Goal: Check status: Check status

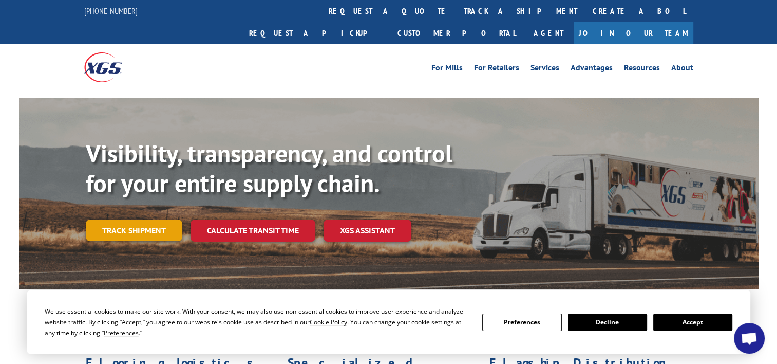
click at [151, 219] on link "Track shipment" at bounding box center [134, 230] width 97 height 22
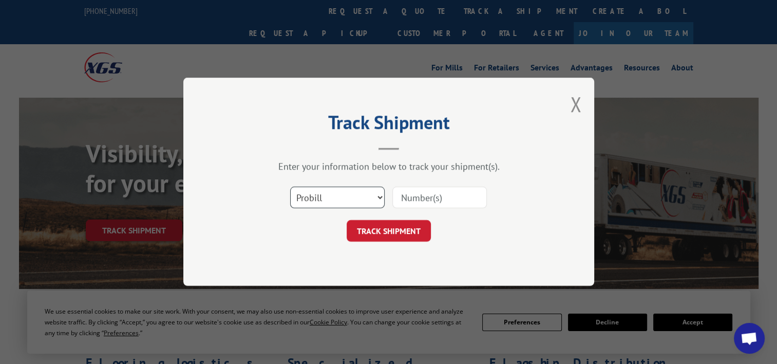
click at [342, 195] on select "Select category... Probill BOL PO" at bounding box center [337, 198] width 95 height 22
select select "bol"
click at [290, 187] on select "Select category... Probill BOL PO" at bounding box center [337, 198] width 95 height 22
click at [425, 201] on input at bounding box center [440, 198] width 95 height 22
type input "4799885"
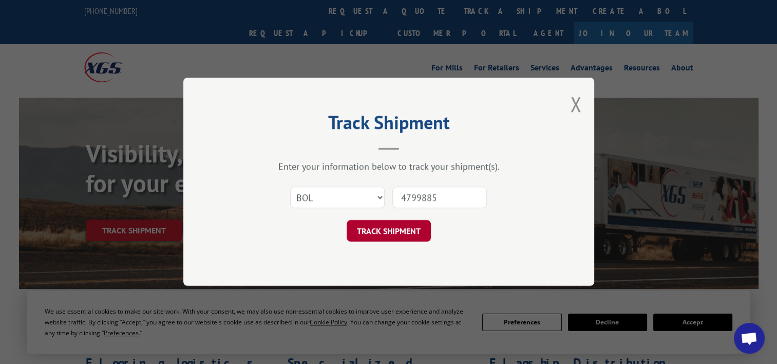
click at [407, 232] on button "TRACK SHIPMENT" at bounding box center [389, 231] width 84 height 22
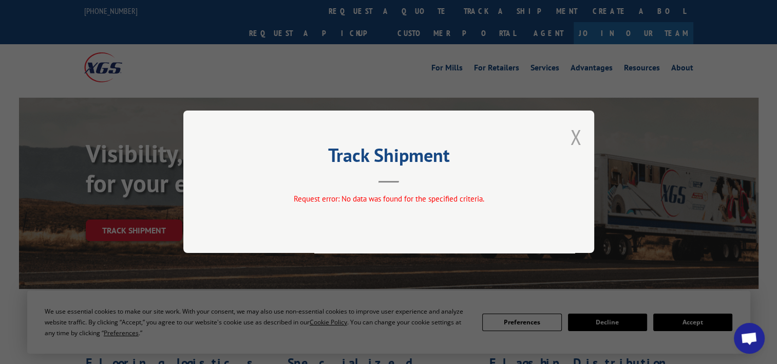
click at [580, 133] on button "Close modal" at bounding box center [575, 136] width 11 height 27
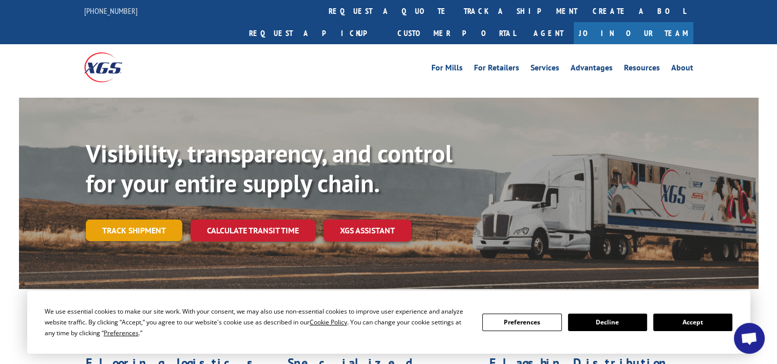
click at [151, 219] on link "Track shipment" at bounding box center [134, 230] width 97 height 22
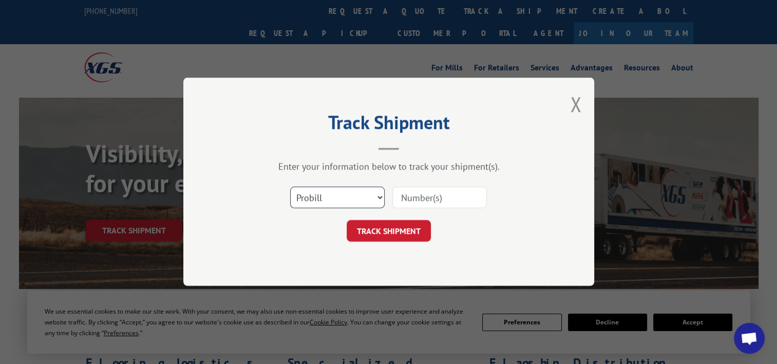
click at [309, 198] on select "Select category... Probill BOL PO" at bounding box center [337, 198] width 95 height 22
select select "bol"
click at [290, 187] on select "Select category... Probill BOL PO" at bounding box center [337, 198] width 95 height 22
click at [448, 202] on input at bounding box center [440, 198] width 95 height 22
type input "479885"
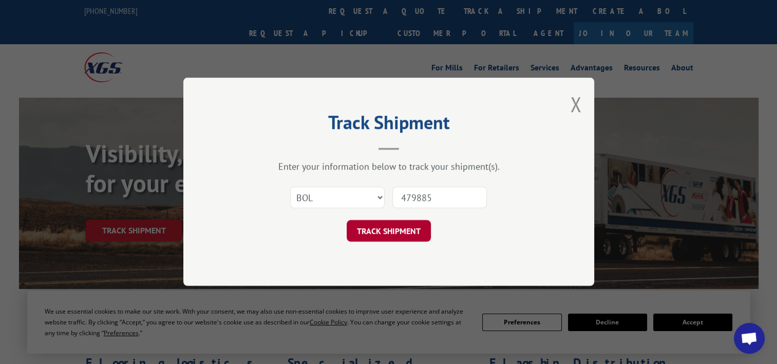
click at [397, 227] on button "TRACK SHIPMENT" at bounding box center [389, 231] width 84 height 22
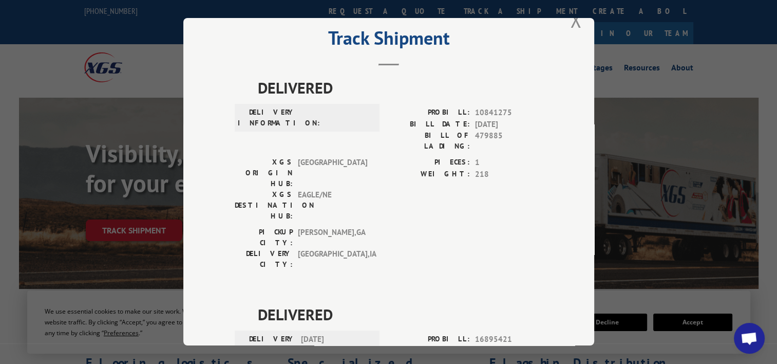
scroll to position [16, 0]
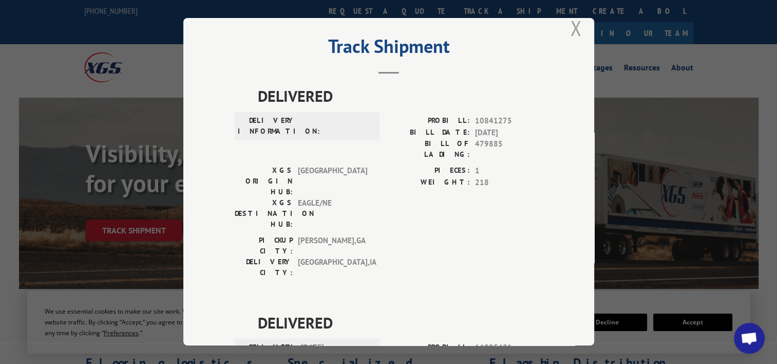
click at [575, 26] on button "Close modal" at bounding box center [575, 27] width 11 height 27
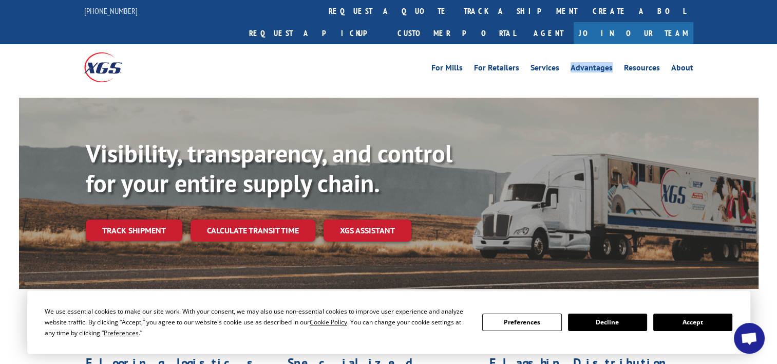
click at [575, 44] on div "For [PERSON_NAME] For Retailers Services Advantages Resources About For [PERSON…" at bounding box center [388, 67] width 609 height 46
click at [296, 54] on div "For [PERSON_NAME] For Retailers Services Advantages Resources About For [PERSON…" at bounding box center [388, 67] width 609 height 46
click at [673, 324] on button "Accept" at bounding box center [693, 321] width 79 height 17
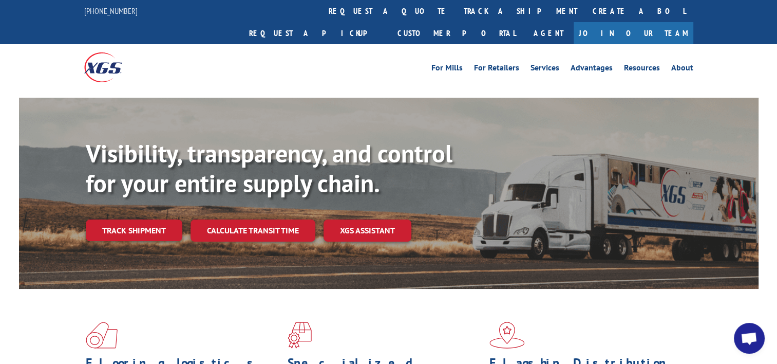
click at [378, 44] on div "For [PERSON_NAME] For Retailers Services Advantages Resources About For [PERSON…" at bounding box center [388, 67] width 609 height 46
